Goal: Information Seeking & Learning: Learn about a topic

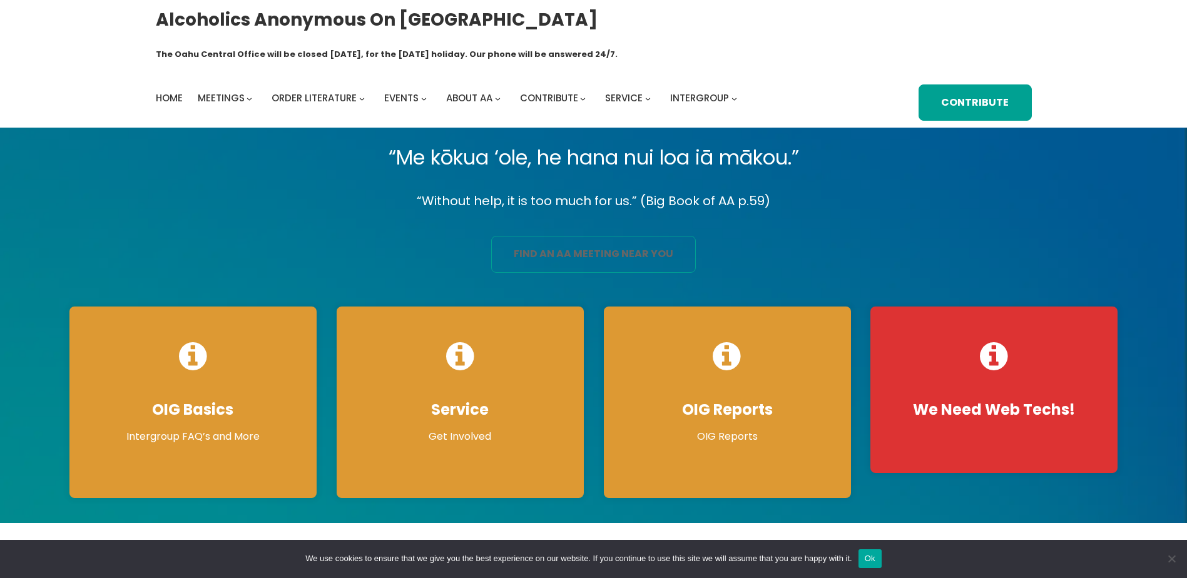
click at [558, 236] on link "find an aa meeting near you" at bounding box center [593, 254] width 205 height 36
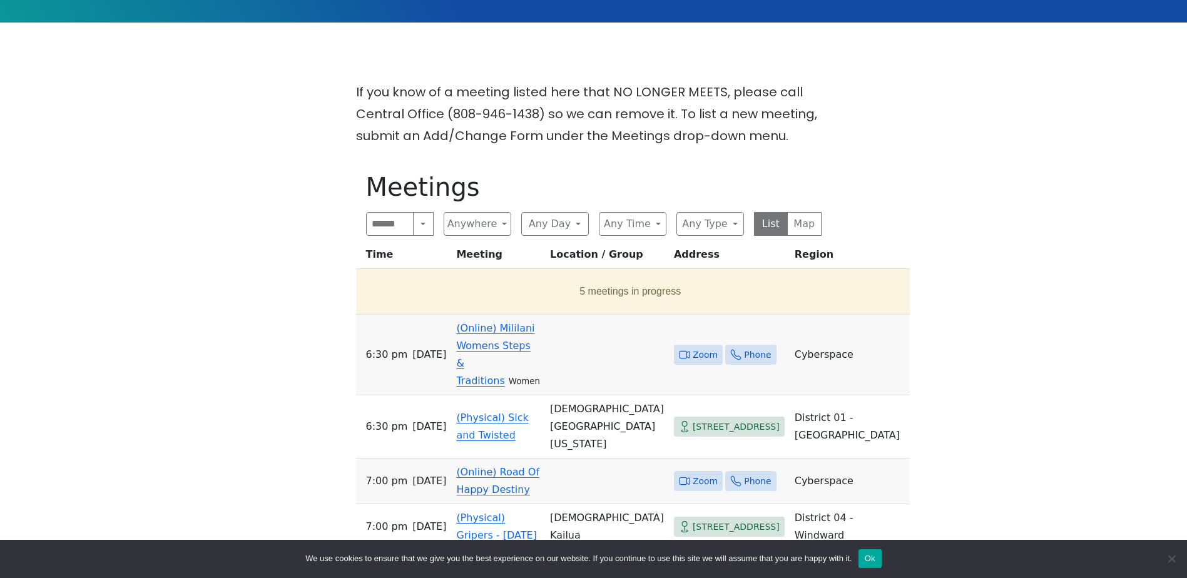
scroll to position [376, 0]
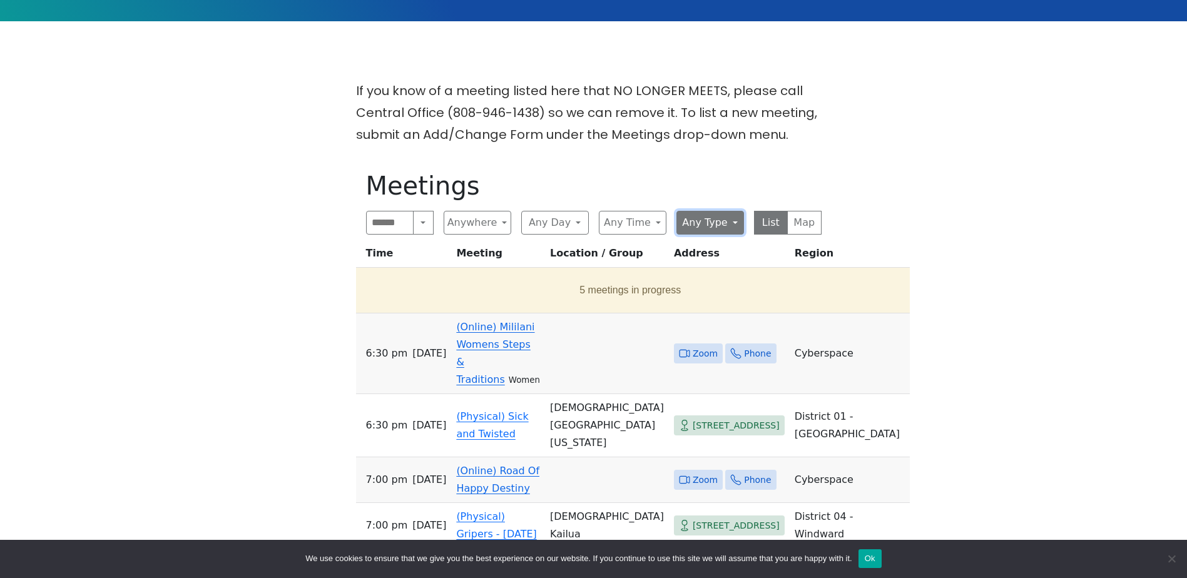
click at [692, 211] on button "Any Type" at bounding box center [711, 223] width 68 height 24
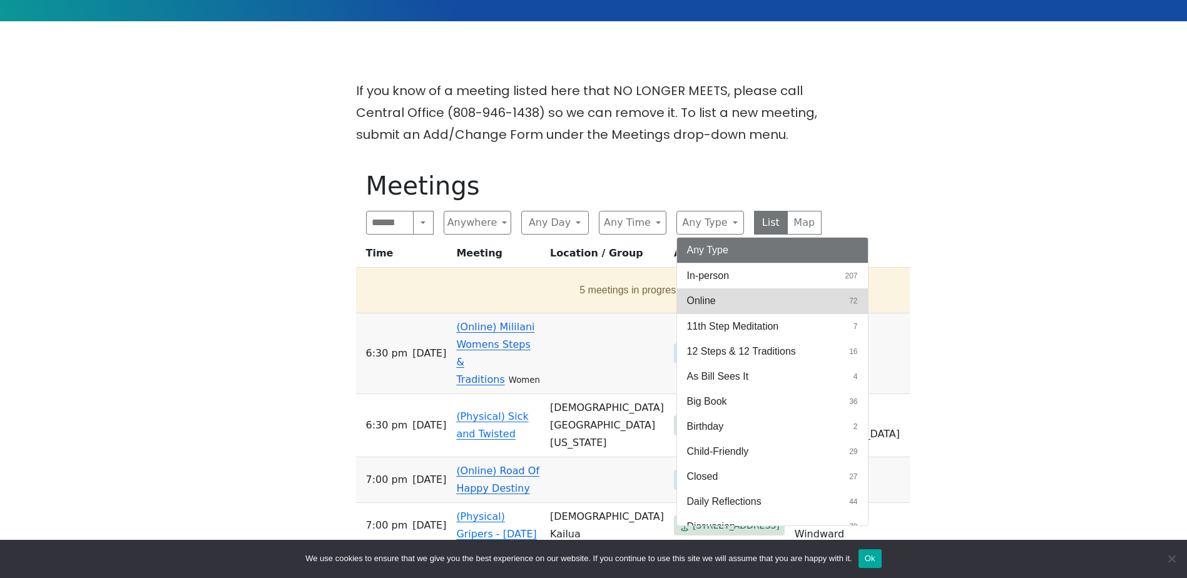
click at [714, 294] on span "Online" at bounding box center [701, 301] width 29 height 15
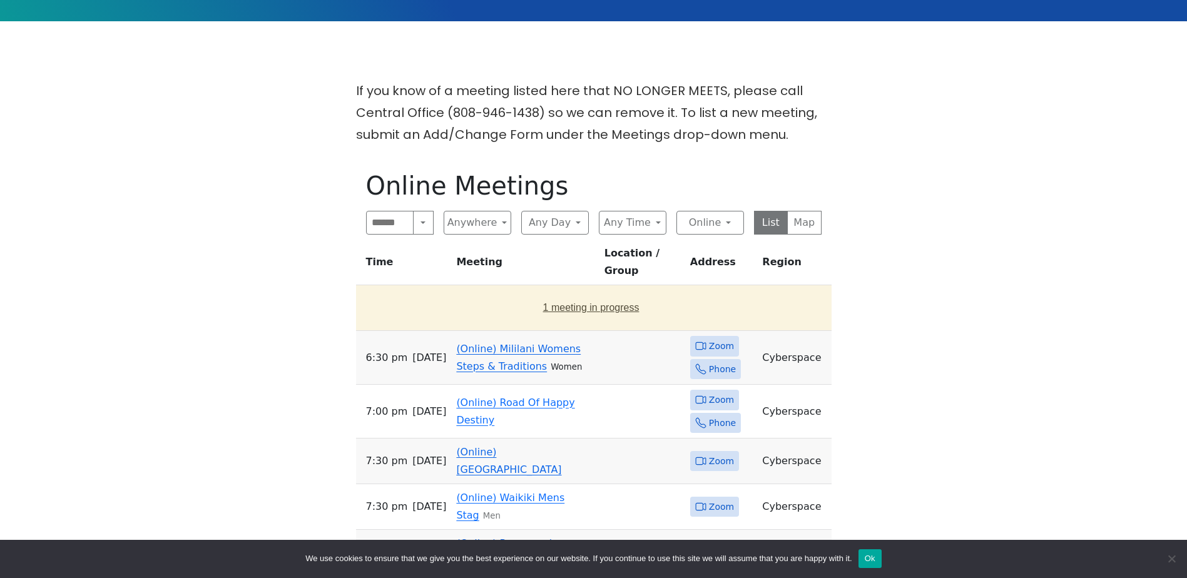
click at [566, 290] on button "1 meeting in progress" at bounding box center [591, 307] width 461 height 35
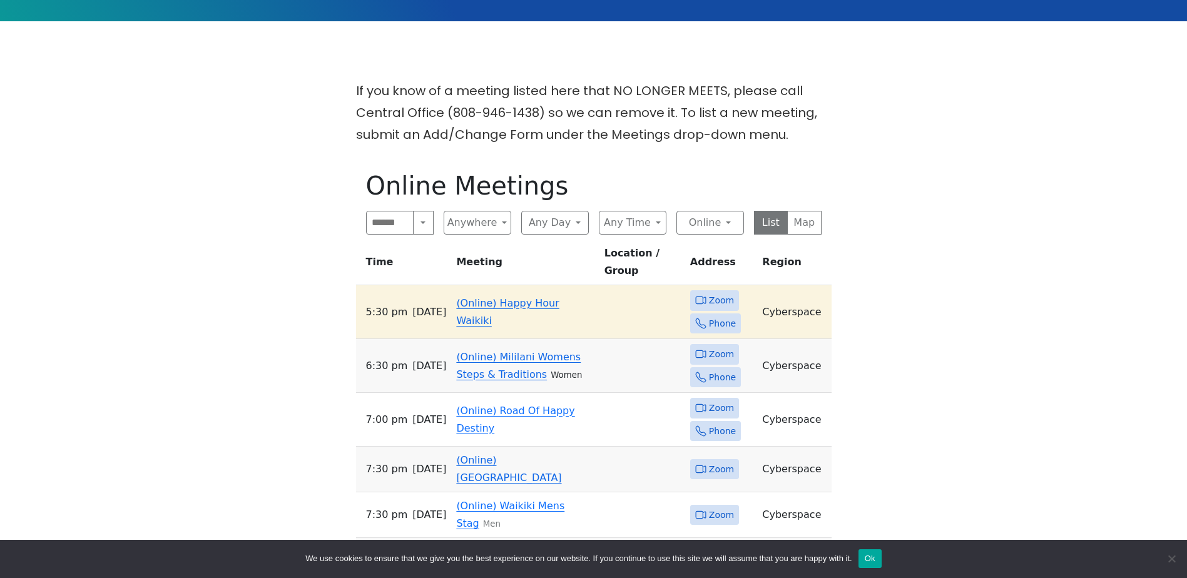
click at [559, 297] on link "(Online) Happy Hour Waikiki" at bounding box center [507, 311] width 103 height 29
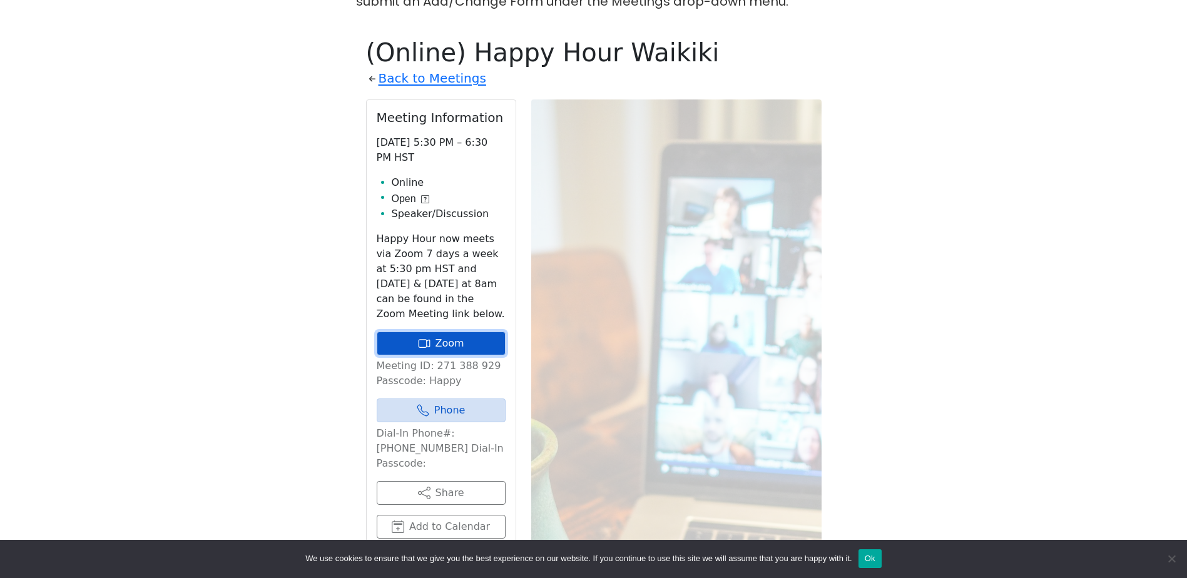
click at [441, 332] on link "Zoom" at bounding box center [441, 344] width 129 height 24
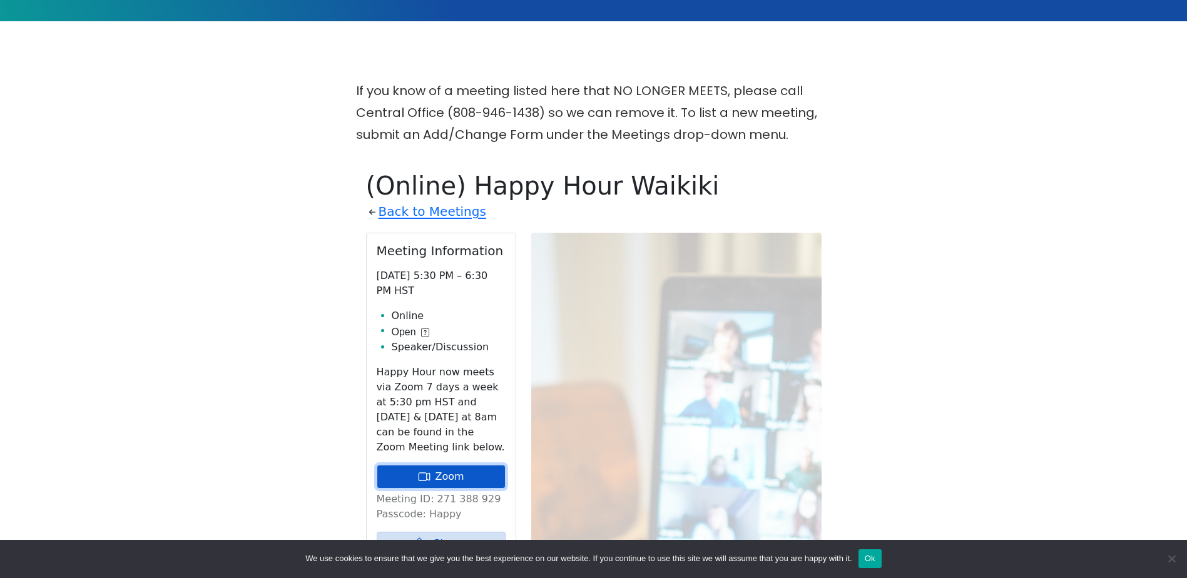
click at [470, 465] on link "Zoom" at bounding box center [441, 477] width 129 height 24
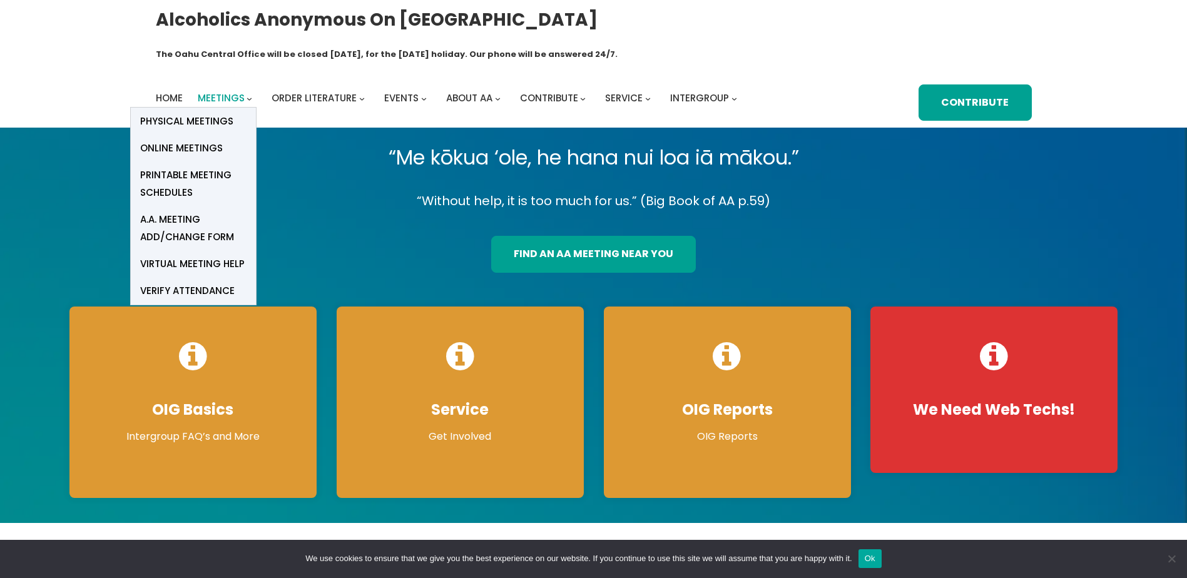
click at [227, 91] on span "Meetings" at bounding box center [221, 97] width 47 height 13
click at [199, 140] on span "Online Meetings" at bounding box center [181, 149] width 83 height 18
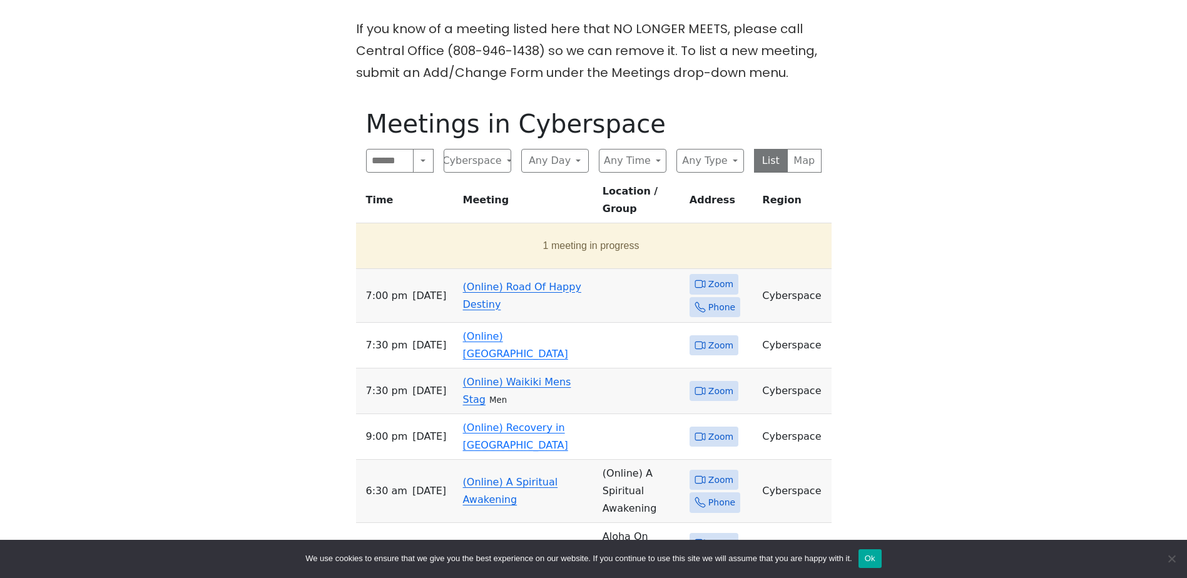
scroll to position [438, 0]
click at [579, 228] on button "1 meeting in progress" at bounding box center [591, 245] width 461 height 35
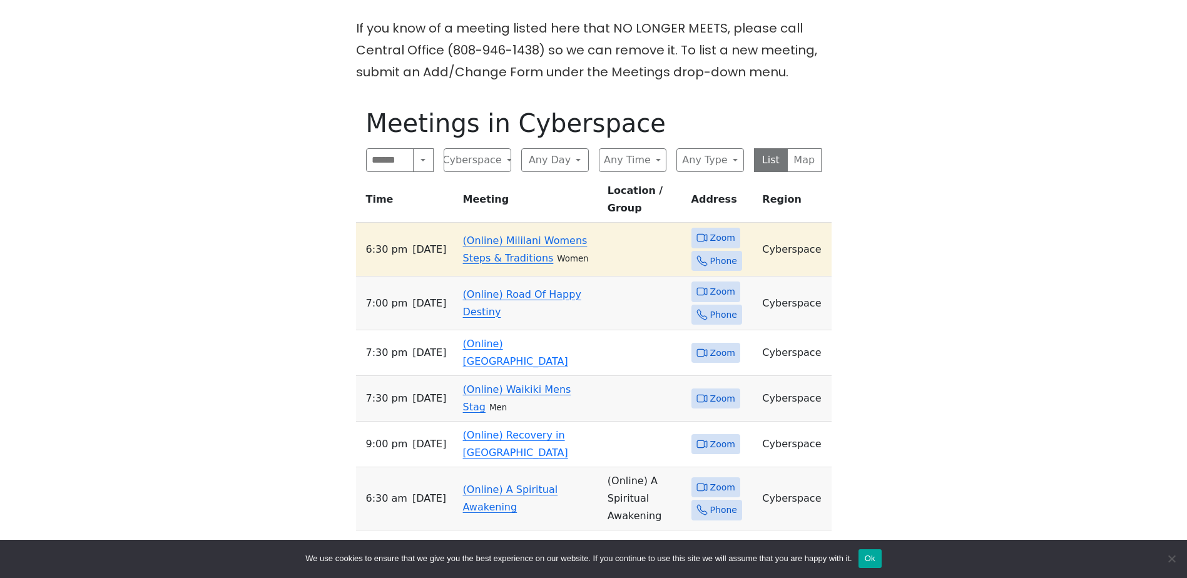
click at [528, 289] on link "(Online) Road Of Happy Destiny" at bounding box center [522, 303] width 118 height 29
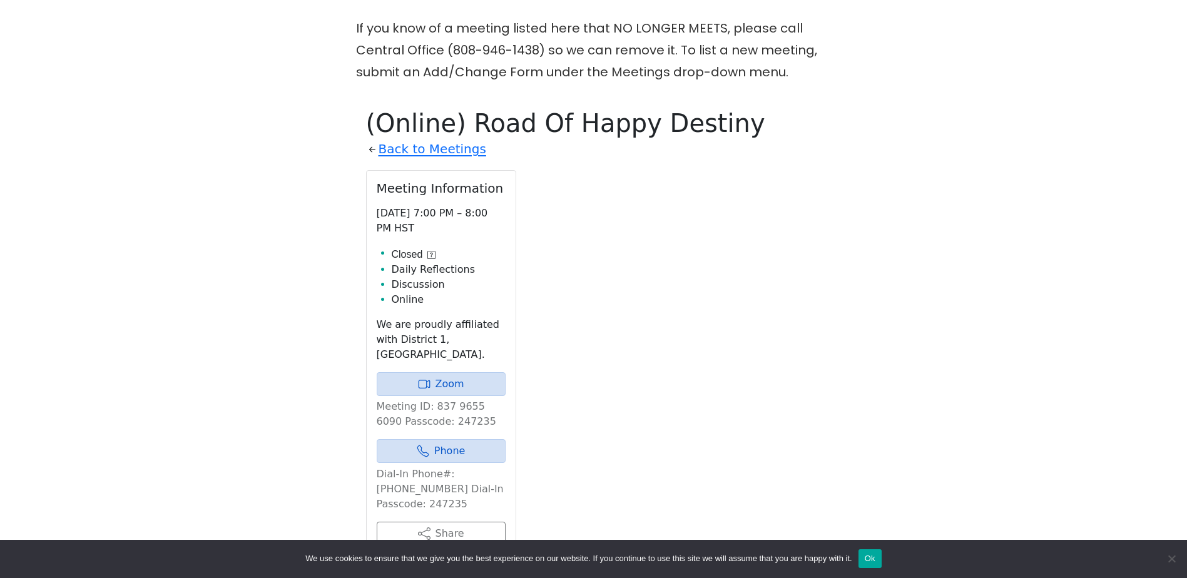
scroll to position [509, 0]
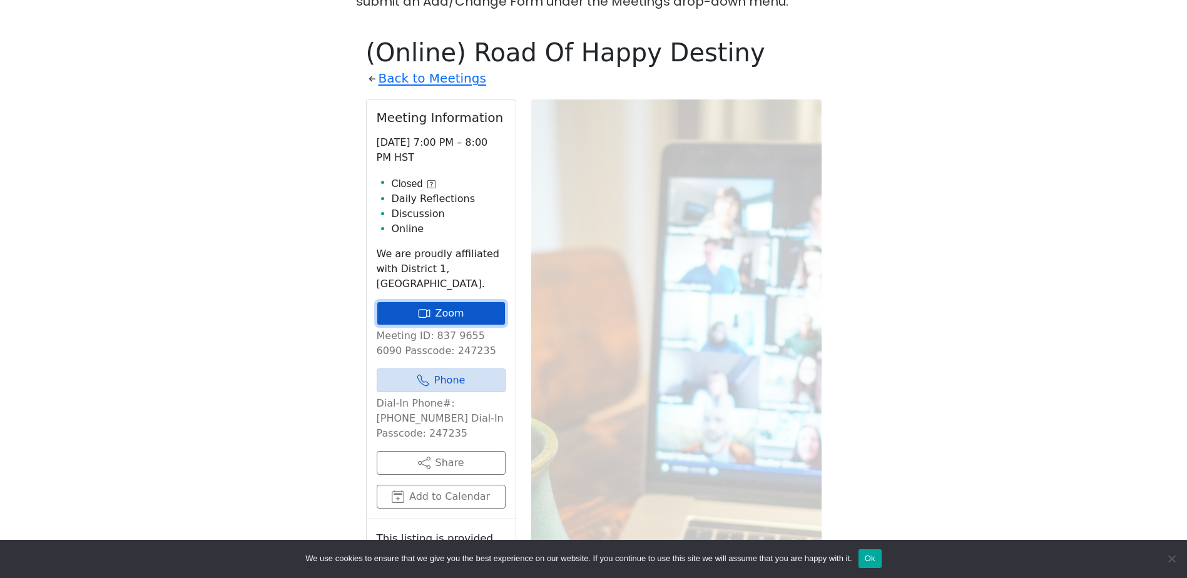
click at [469, 302] on link "Zoom" at bounding box center [441, 314] width 129 height 24
